Goal: Task Accomplishment & Management: Complete application form

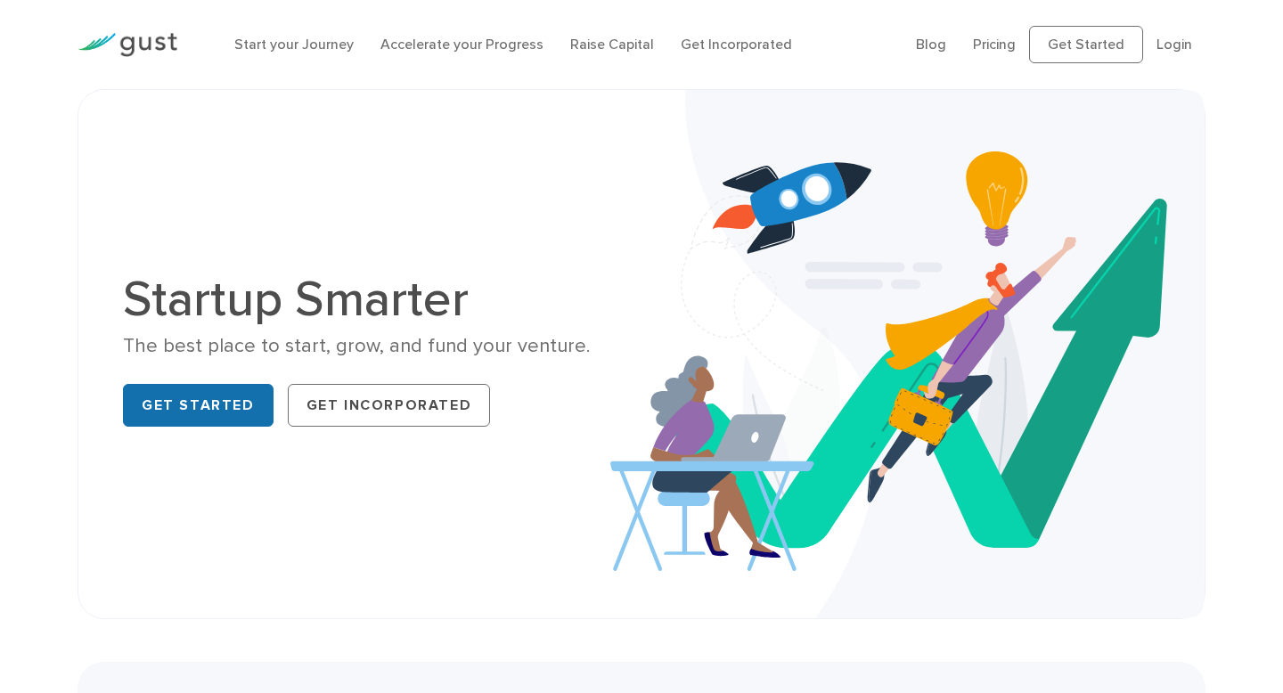
click at [219, 393] on link "Get Started" at bounding box center [198, 405] width 151 height 43
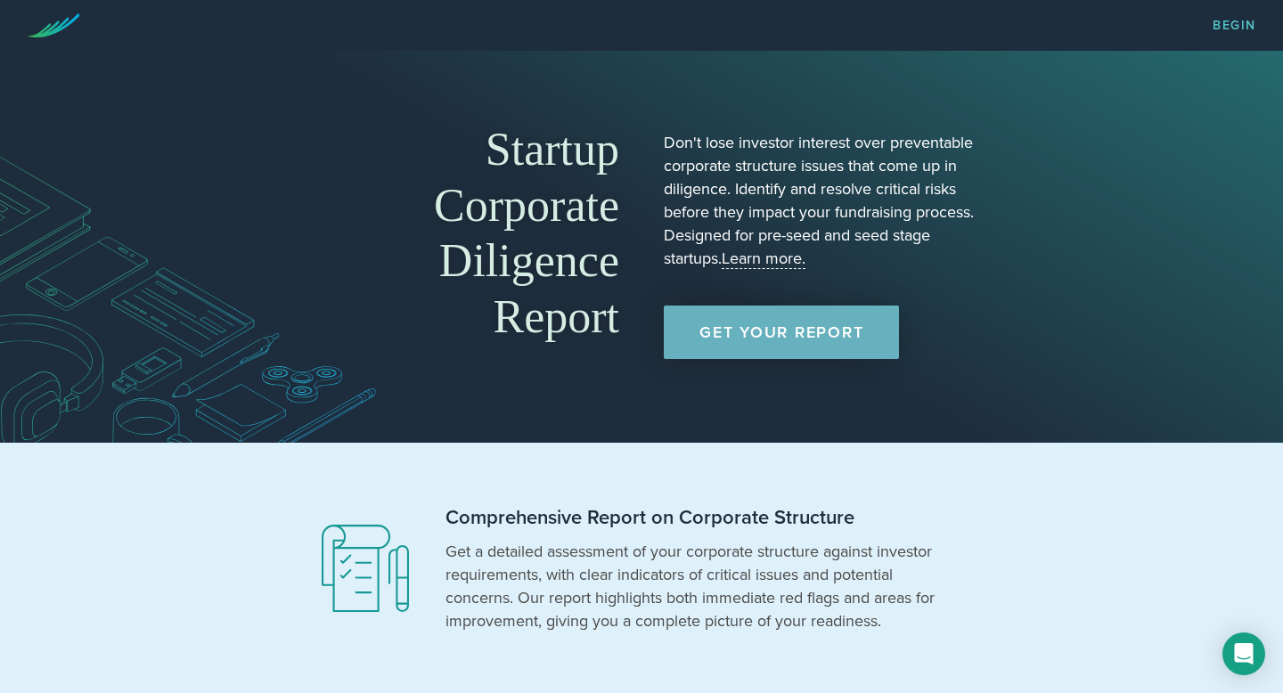
click at [729, 320] on link "Get Your Report" at bounding box center [781, 332] width 235 height 53
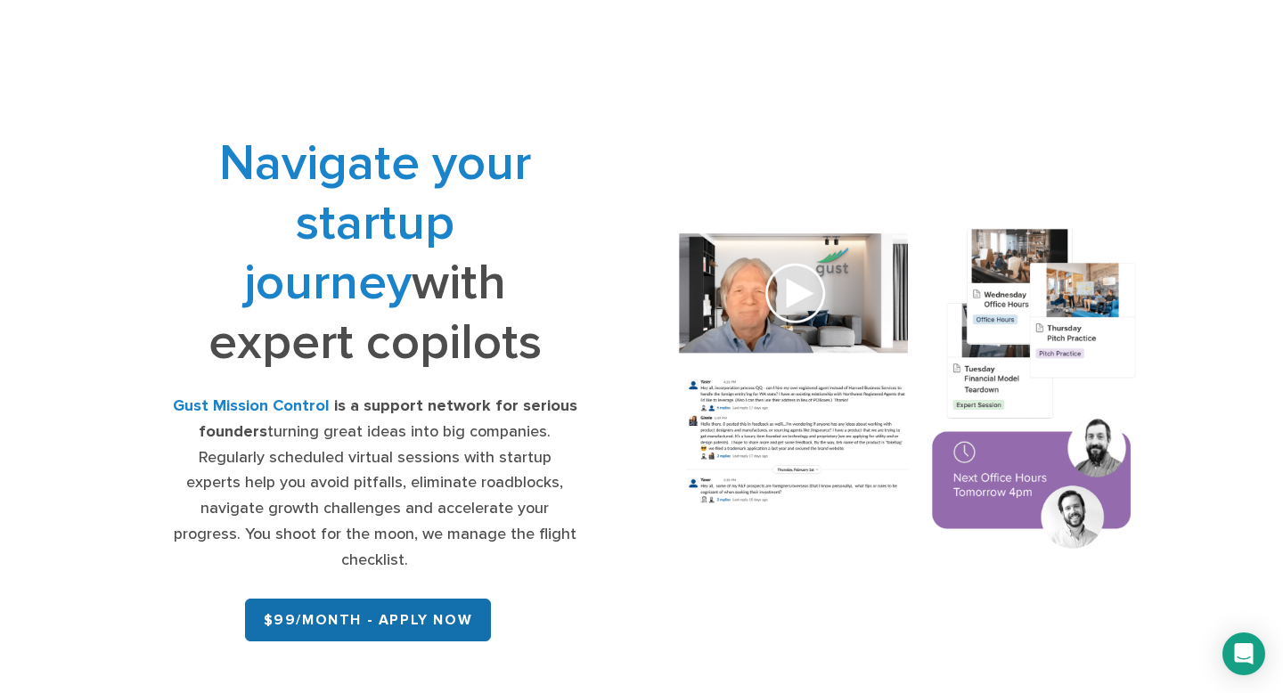
click at [363, 599] on link "$99/month - APPLY NOW" at bounding box center [368, 620] width 247 height 43
